Goal: Information Seeking & Learning: Learn about a topic

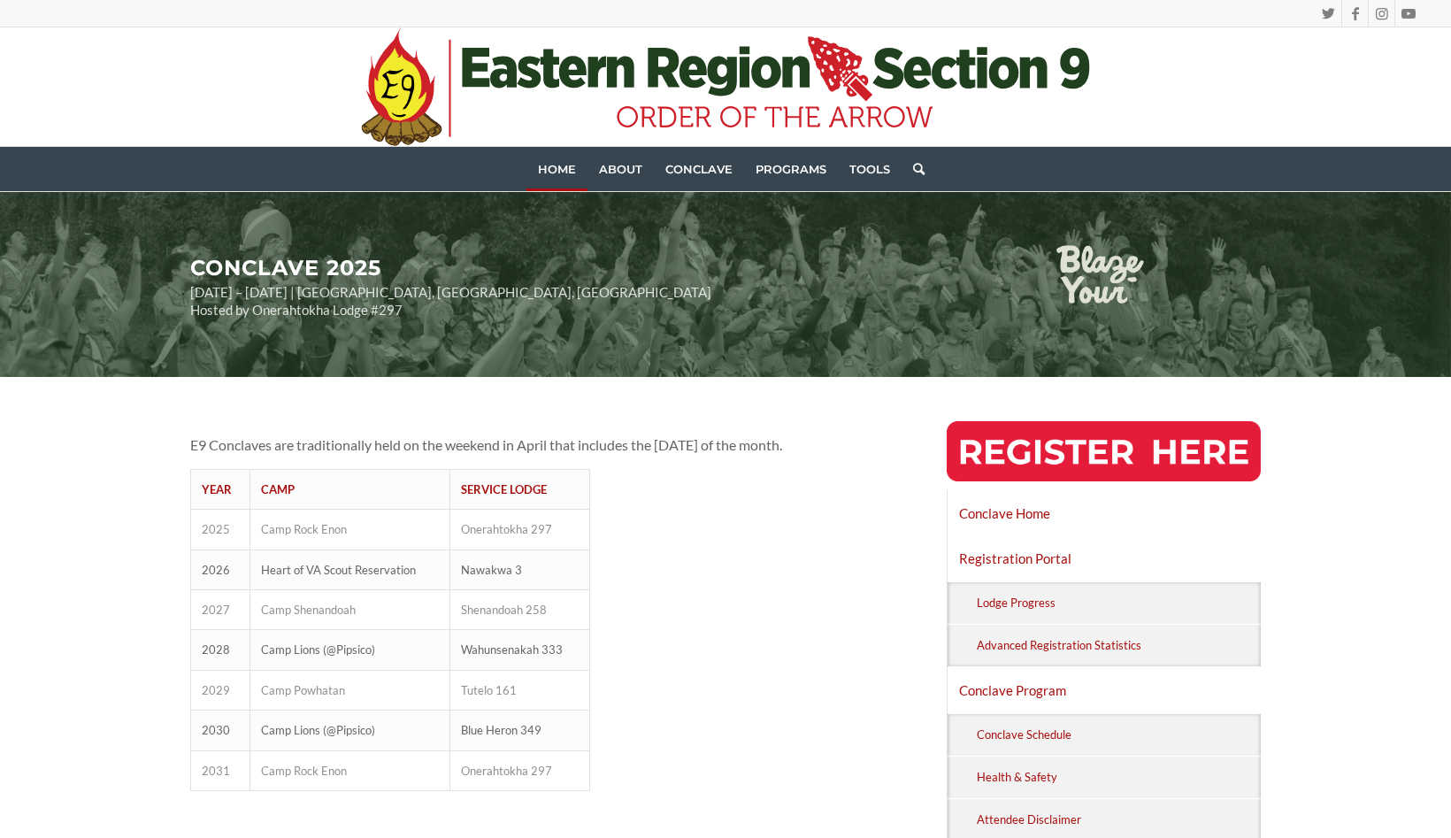
click at [553, 167] on span "Home" at bounding box center [557, 169] width 38 height 14
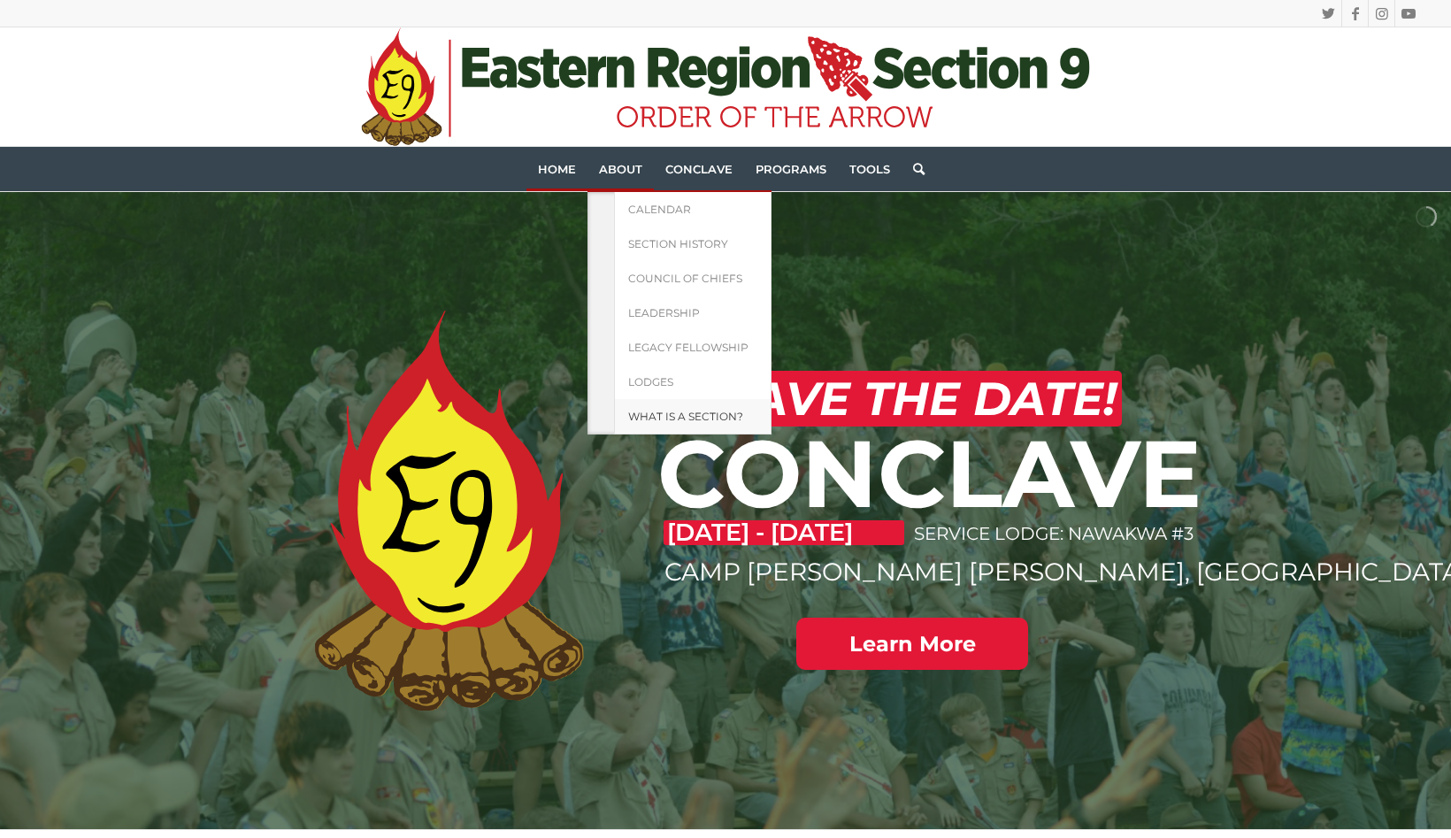
click at [670, 411] on span "What is a Section?" at bounding box center [685, 416] width 115 height 13
